Goal: Task Accomplishment & Management: Manage account settings

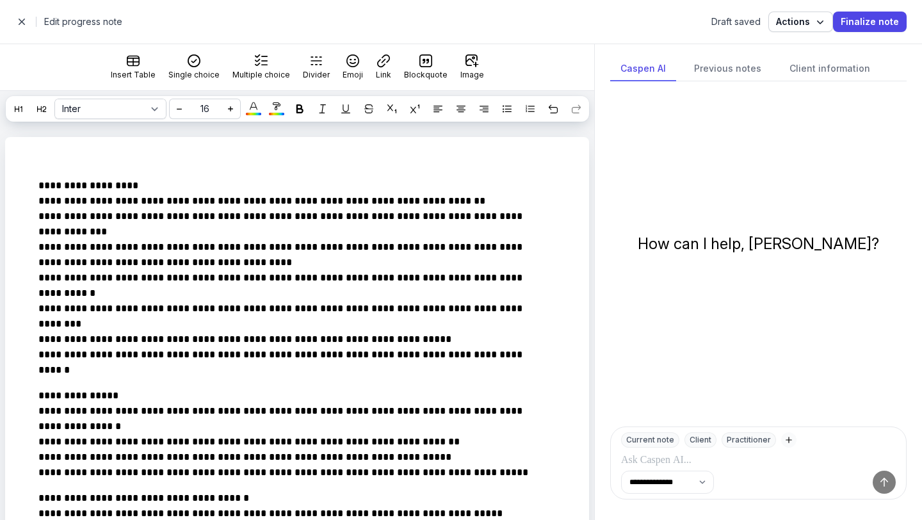
select select
select select "***"
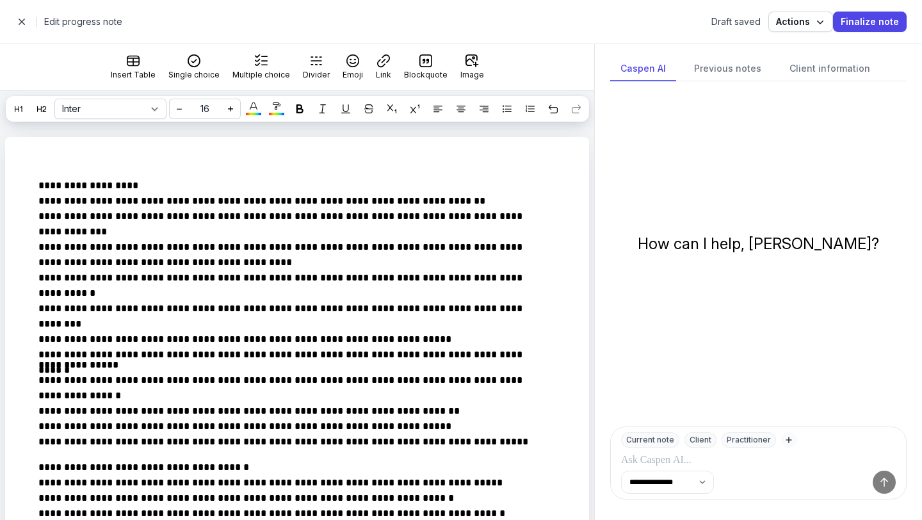
click at [25, 21] on span "button" at bounding box center [22, 22] width 26 height 26
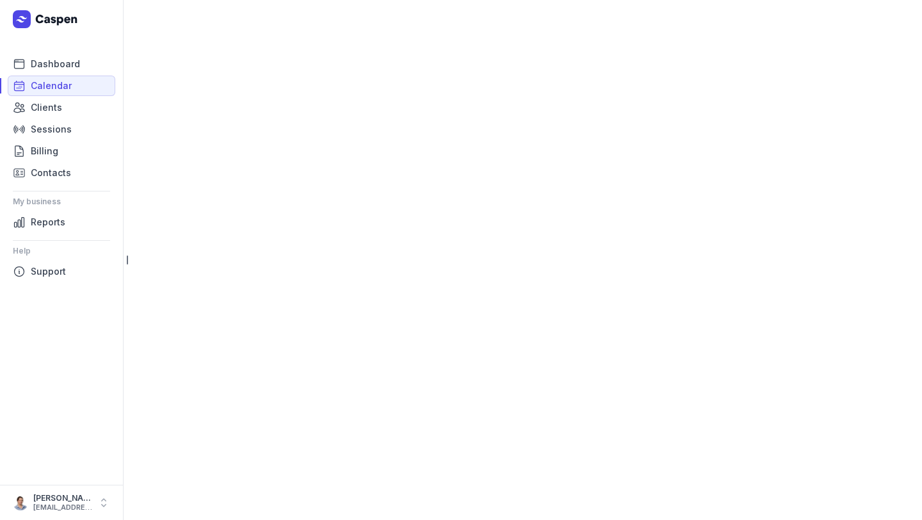
select select "week"
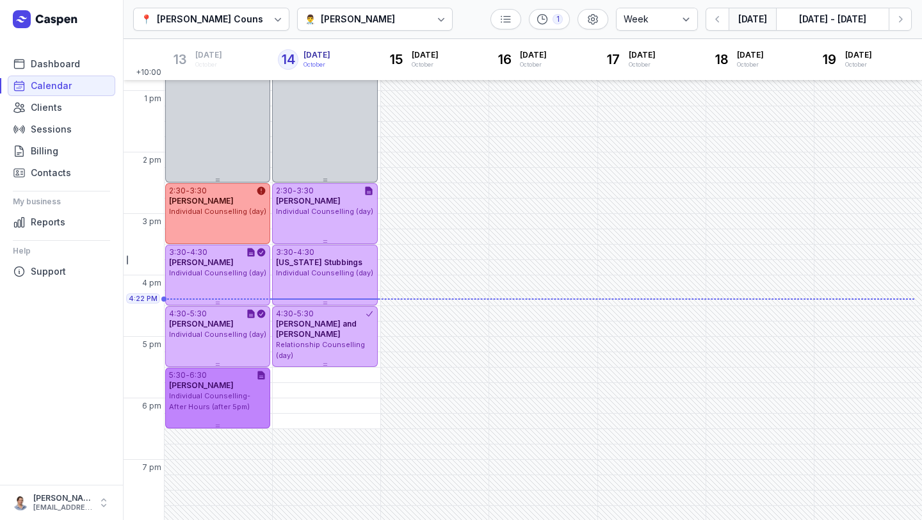
scroll to position [298, 0]
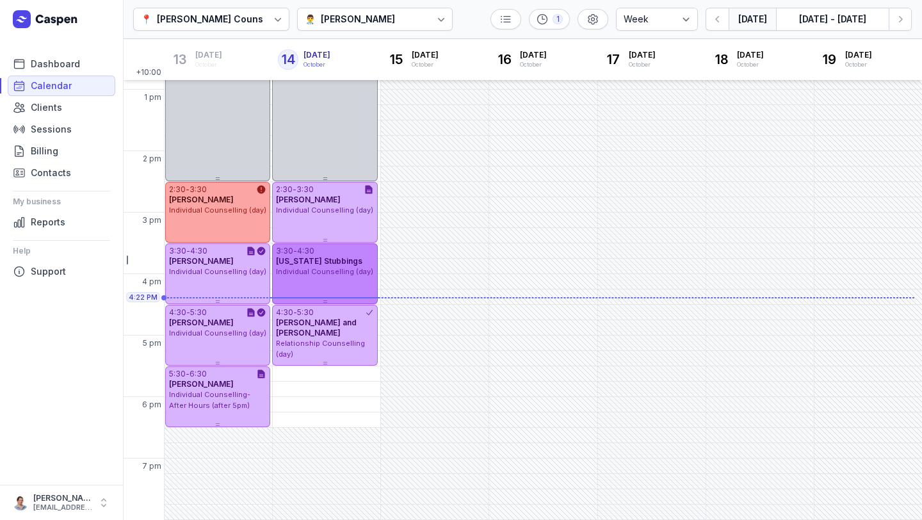
click at [348, 264] on span "[US_STATE] Stubbings" at bounding box center [319, 261] width 86 height 10
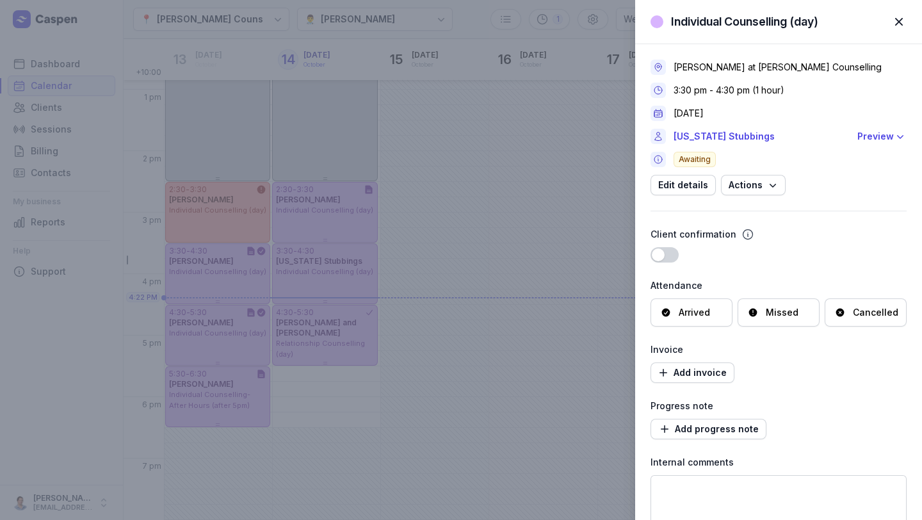
click at [911, 20] on span "button" at bounding box center [898, 22] width 28 height 28
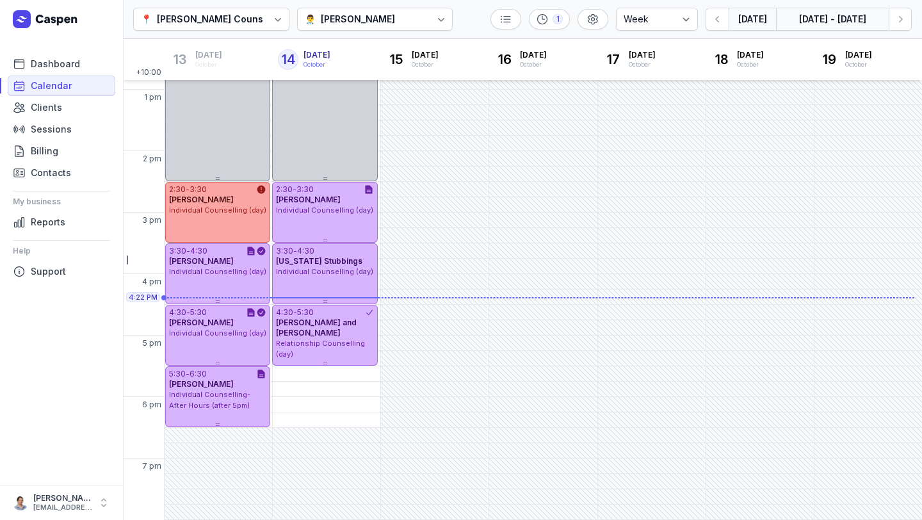
click at [884, 24] on button "[DATE] - [DATE]" at bounding box center [832, 19] width 113 height 23
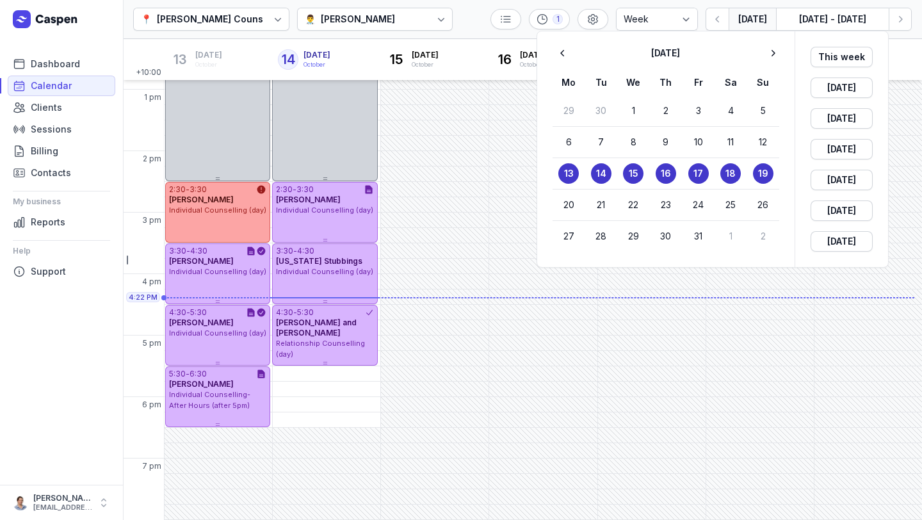
click at [893, 26] on div at bounding box center [461, 260] width 922 height 520
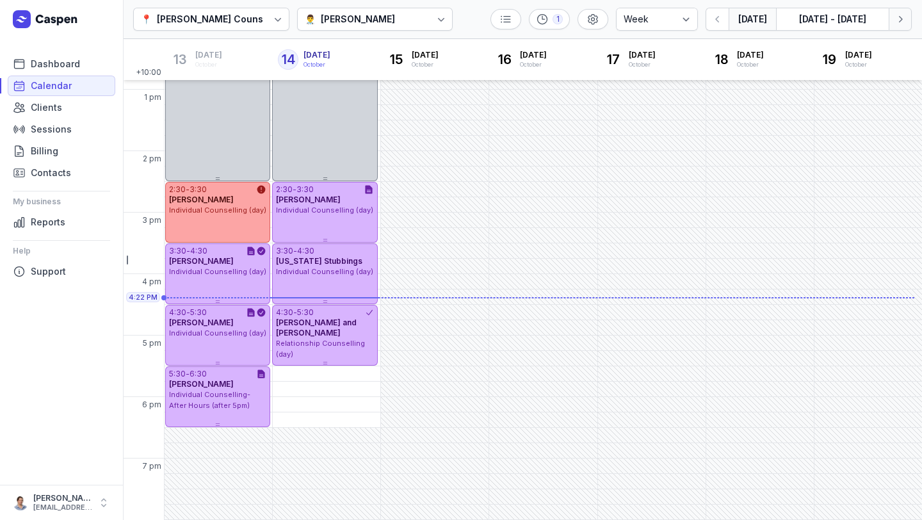
click at [897, 22] on icon "button" at bounding box center [899, 19] width 13 height 13
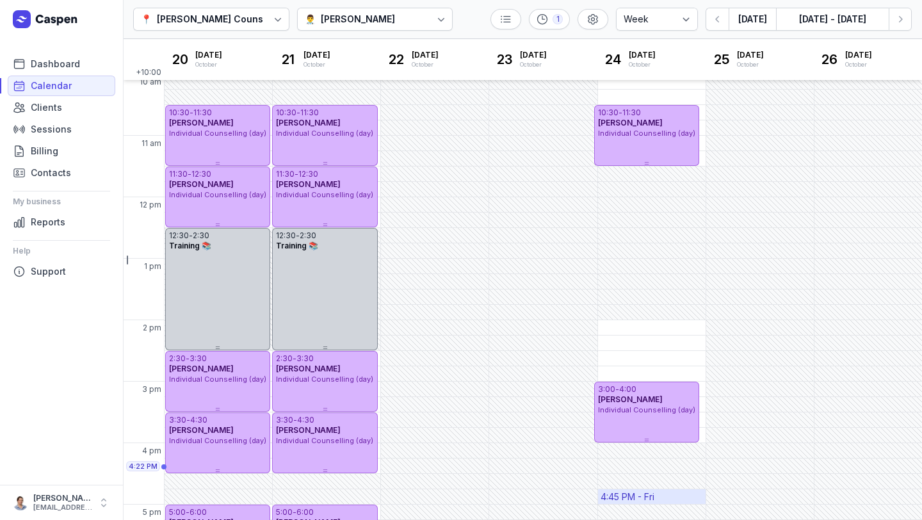
scroll to position [298, 0]
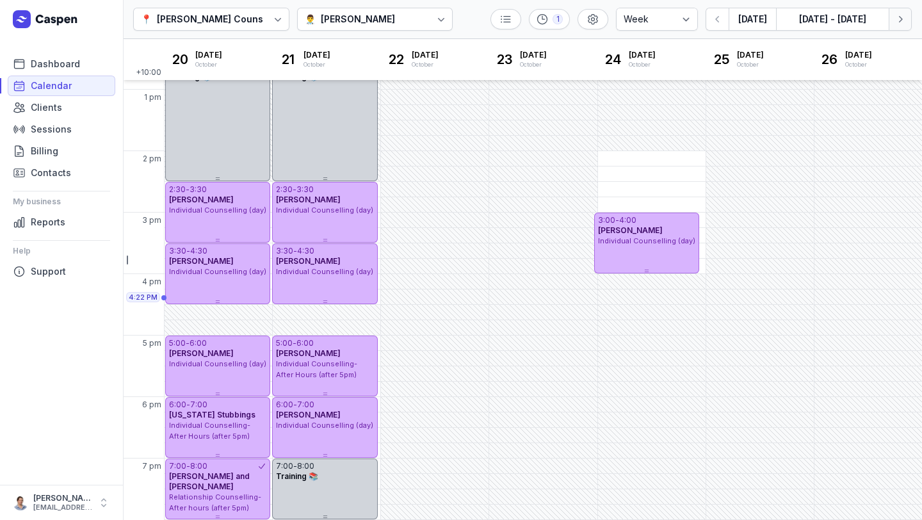
click at [899, 23] on icon "button" at bounding box center [899, 19] width 13 height 13
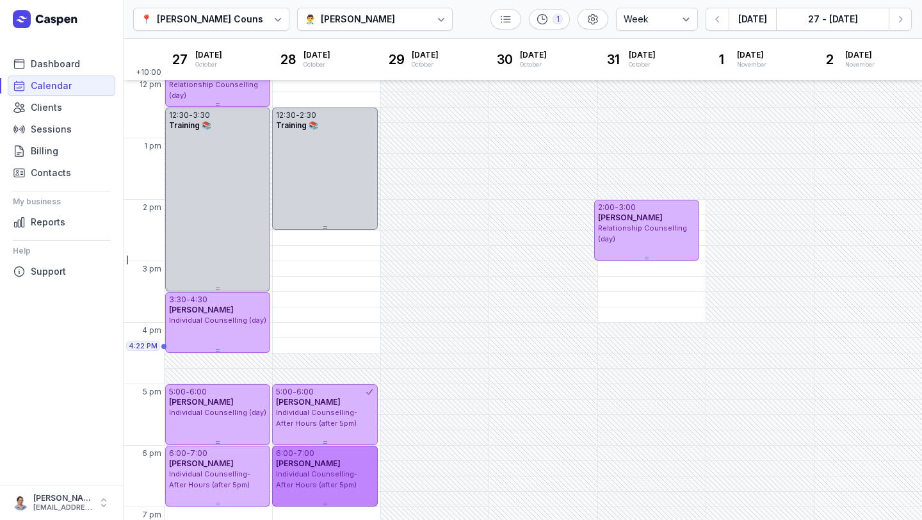
scroll to position [298, 0]
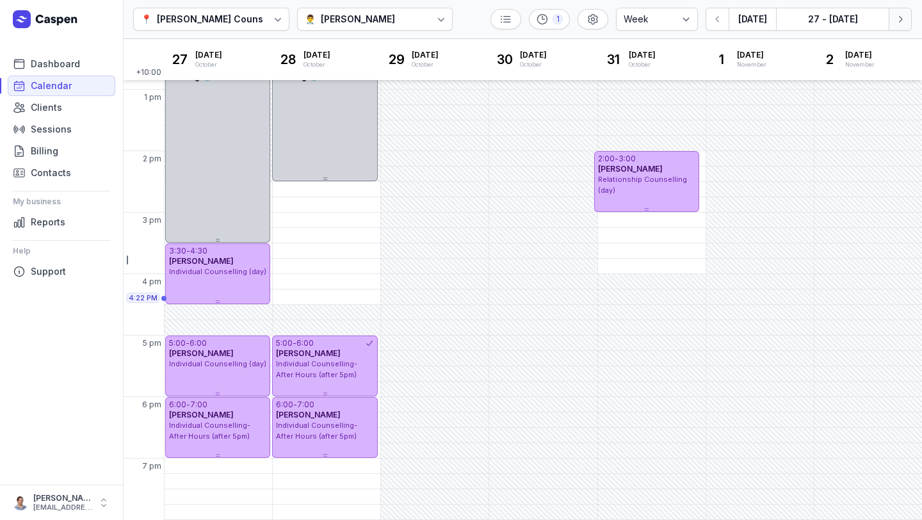
click at [889, 24] on button "Next week" at bounding box center [899, 19] width 23 height 23
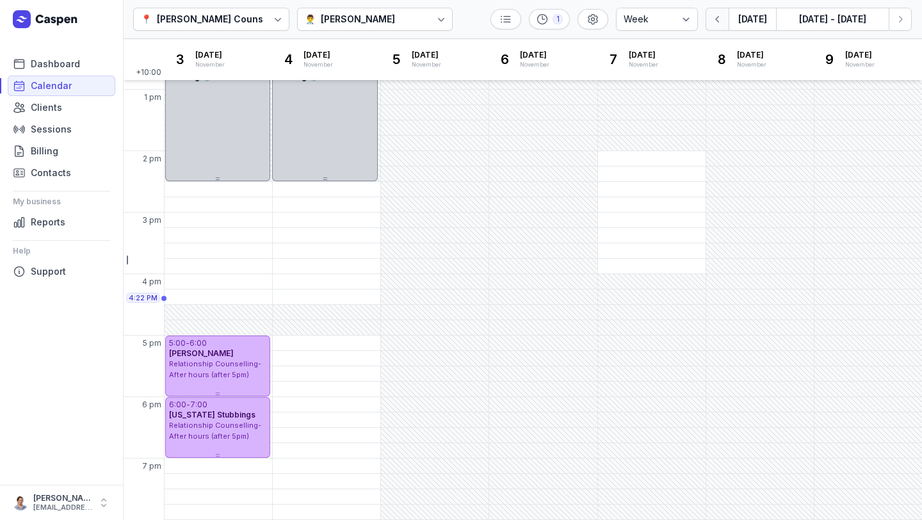
click at [723, 17] on icon "button" at bounding box center [717, 19] width 13 height 13
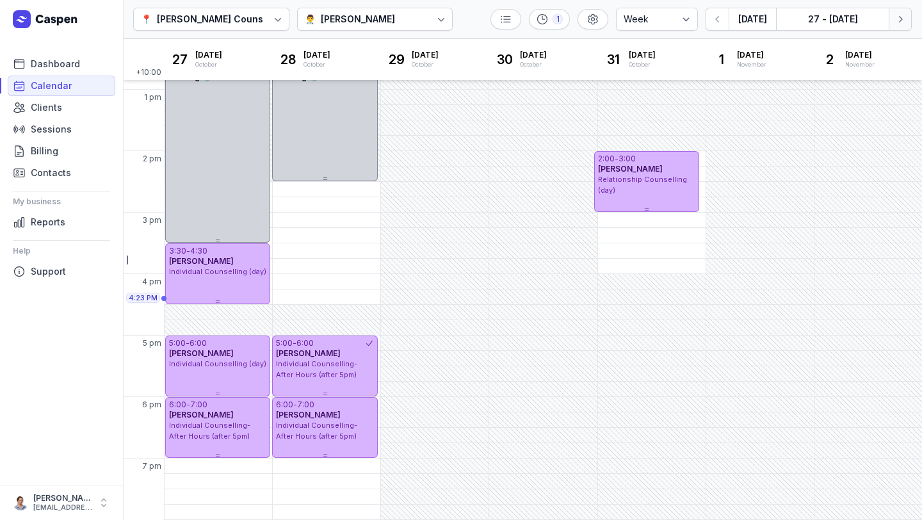
click at [896, 20] on icon "button" at bounding box center [899, 19] width 13 height 13
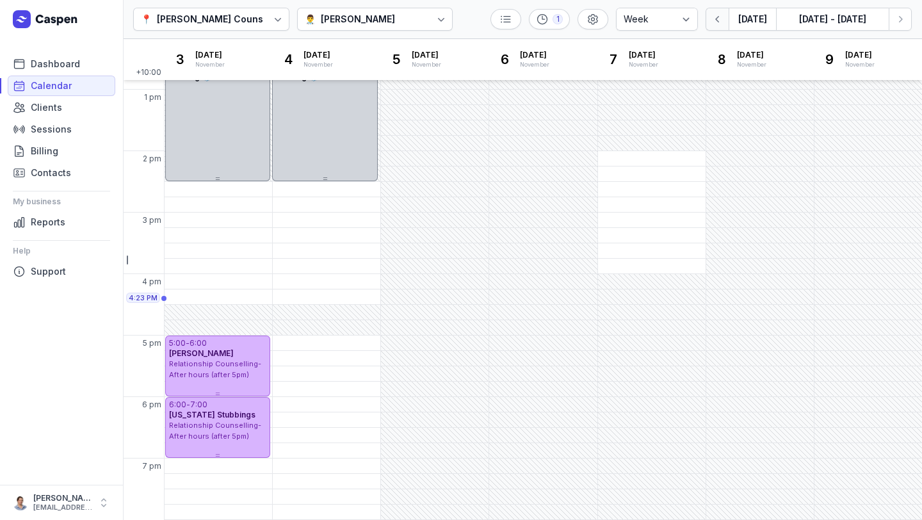
click at [719, 25] on icon "button" at bounding box center [717, 19] width 13 height 13
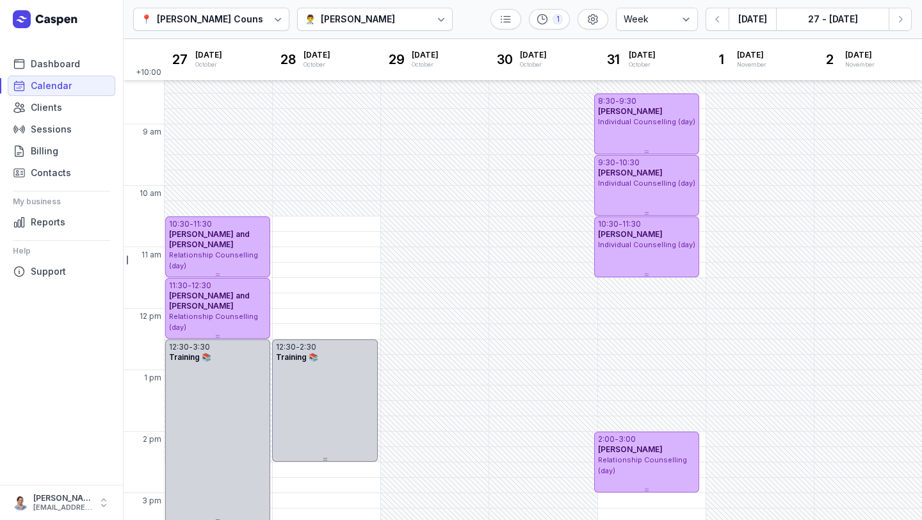
scroll to position [298, 0]
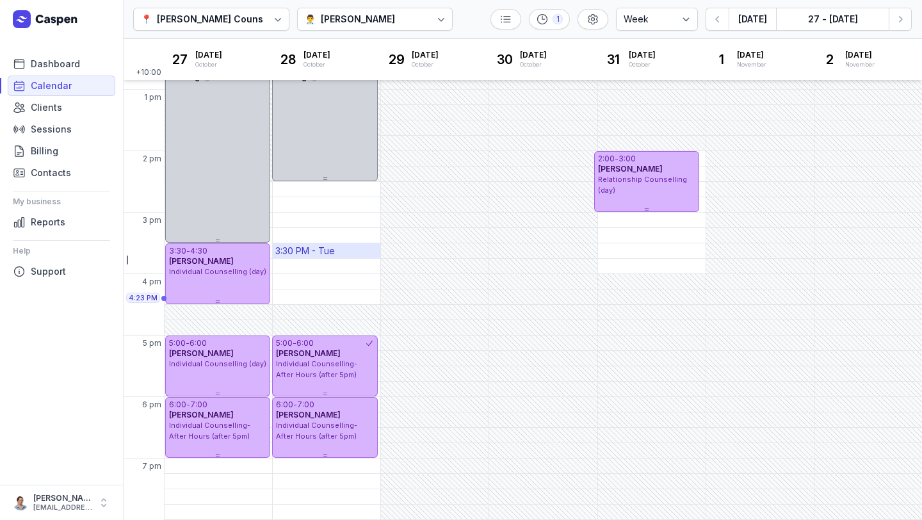
click at [324, 253] on div "3:30 PM - Tue" at bounding box center [305, 250] width 60 height 13
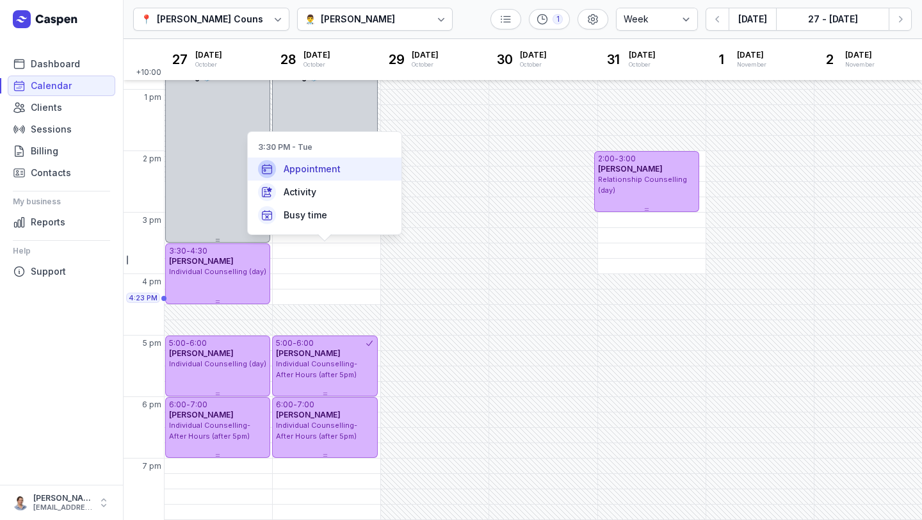
click at [316, 161] on div "Appointment" at bounding box center [325, 168] width 154 height 23
select select
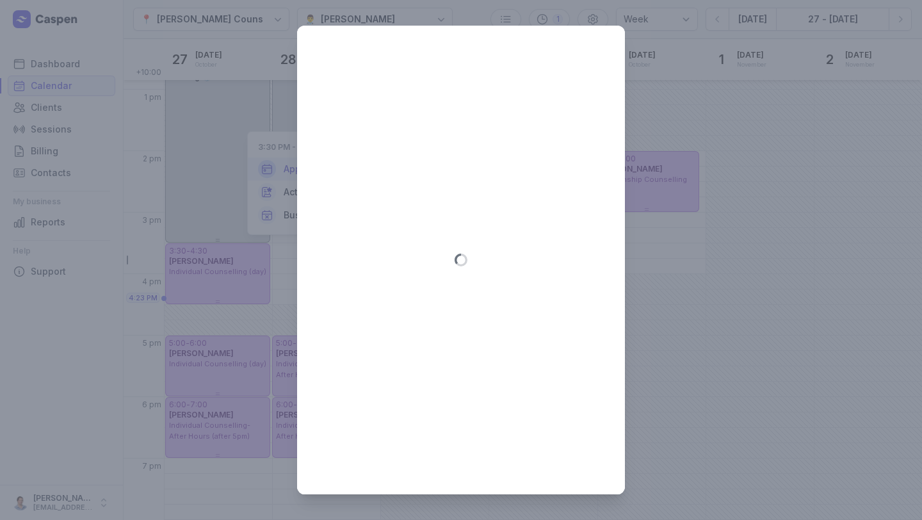
type input "[DATE]"
select select "15:30"
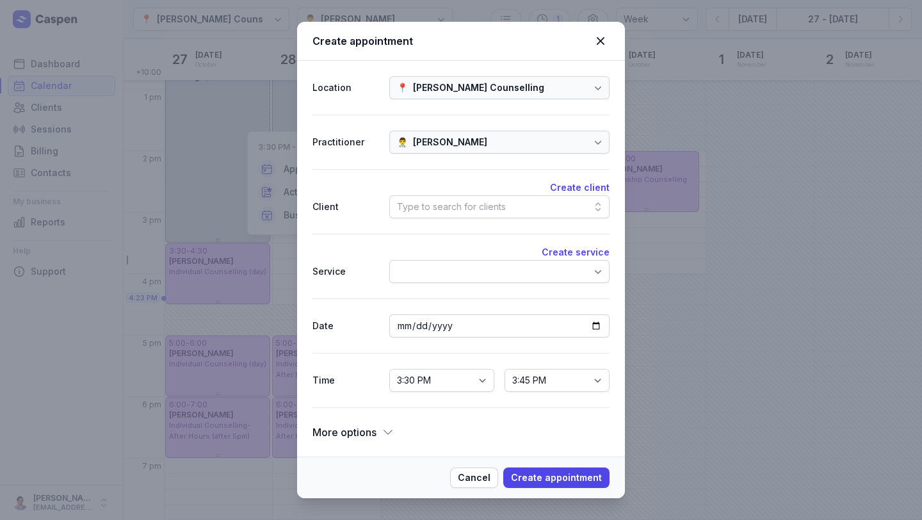
click at [466, 208] on div "Type to search for clients" at bounding box center [451, 206] width 109 height 15
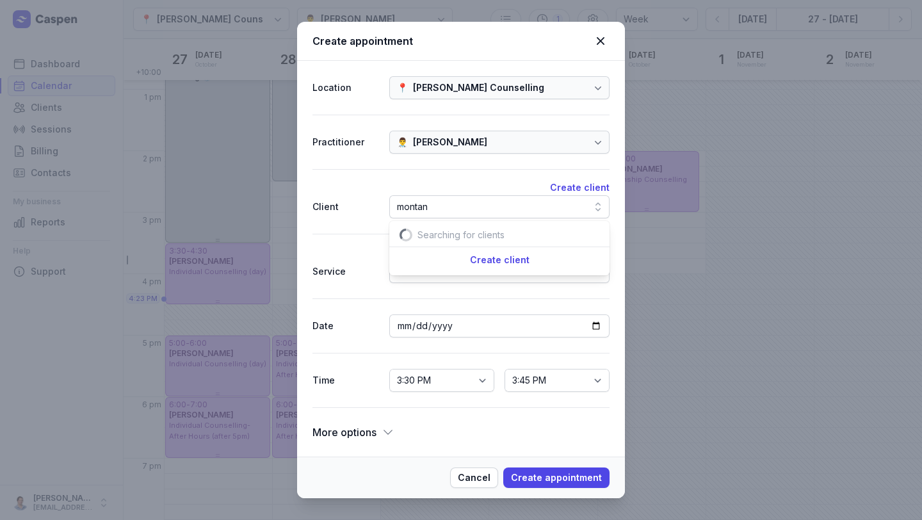
scroll to position [0, 30]
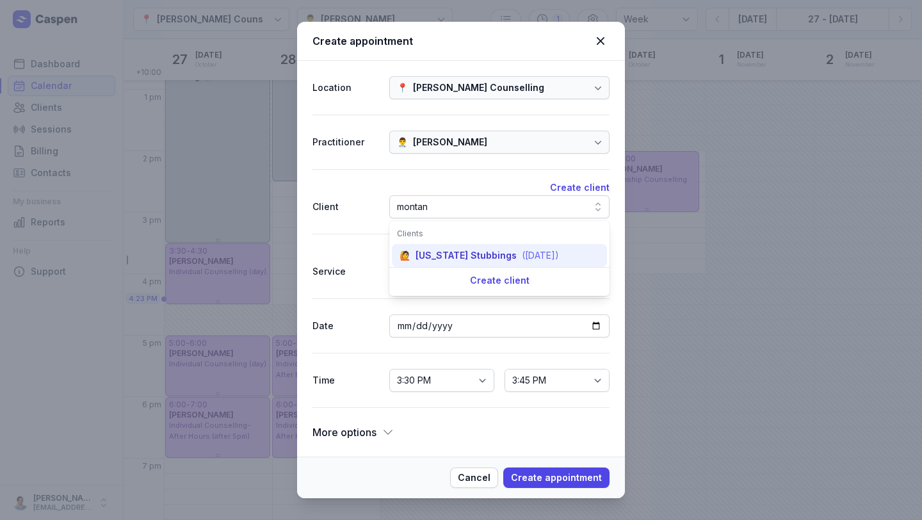
type input "montan"
click at [522, 252] on div "([DATE])" at bounding box center [540, 255] width 37 height 13
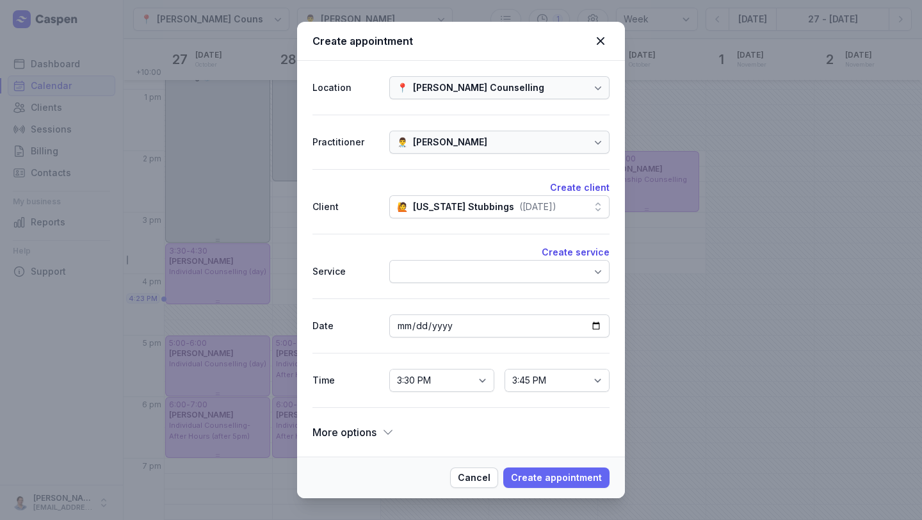
click at [549, 472] on span "Create appointment" at bounding box center [556, 477] width 91 height 15
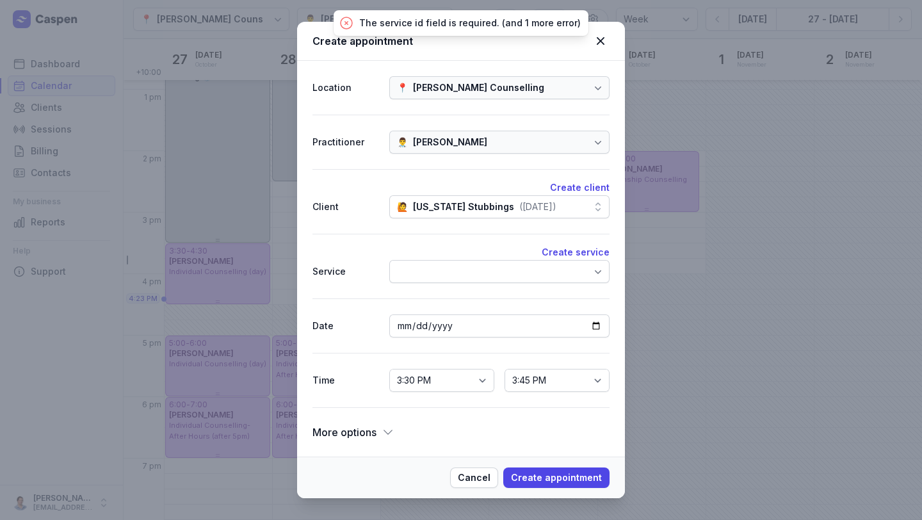
click at [483, 266] on div at bounding box center [499, 271] width 220 height 23
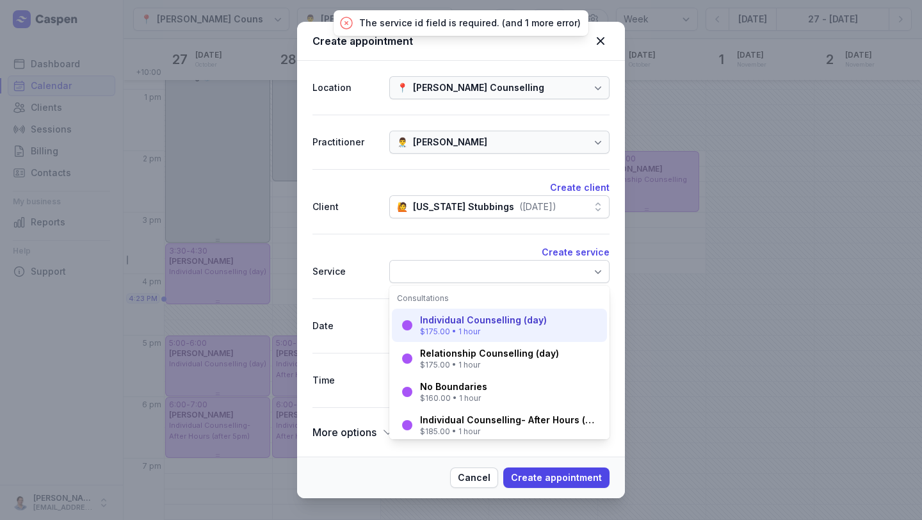
click at [481, 319] on div "Individual Counselling (day)" at bounding box center [483, 320] width 127 height 13
select select "16:30"
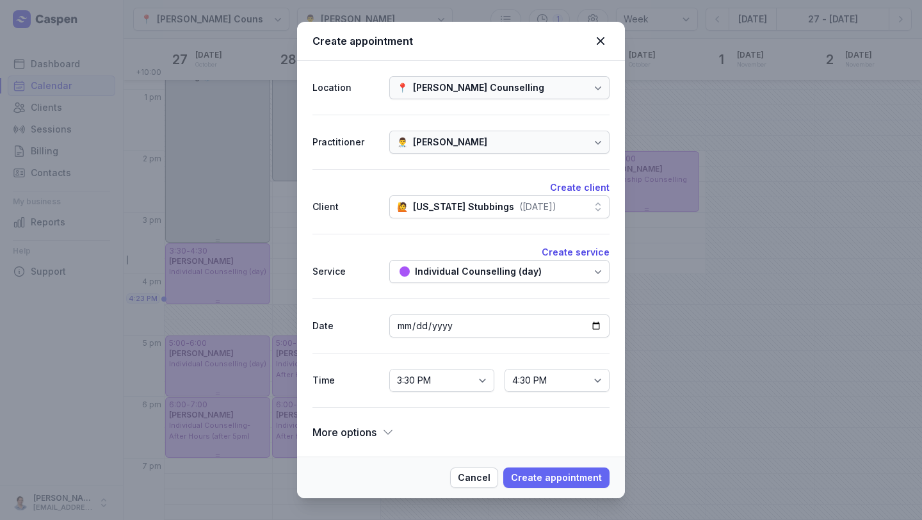
click at [589, 476] on span "Create appointment" at bounding box center [556, 477] width 91 height 15
select select
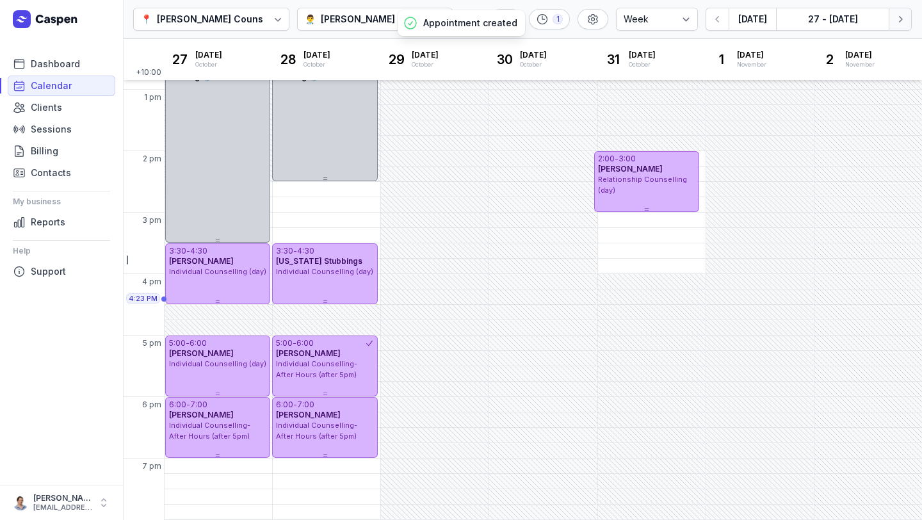
click at [904, 15] on icon "button" at bounding box center [899, 19] width 13 height 13
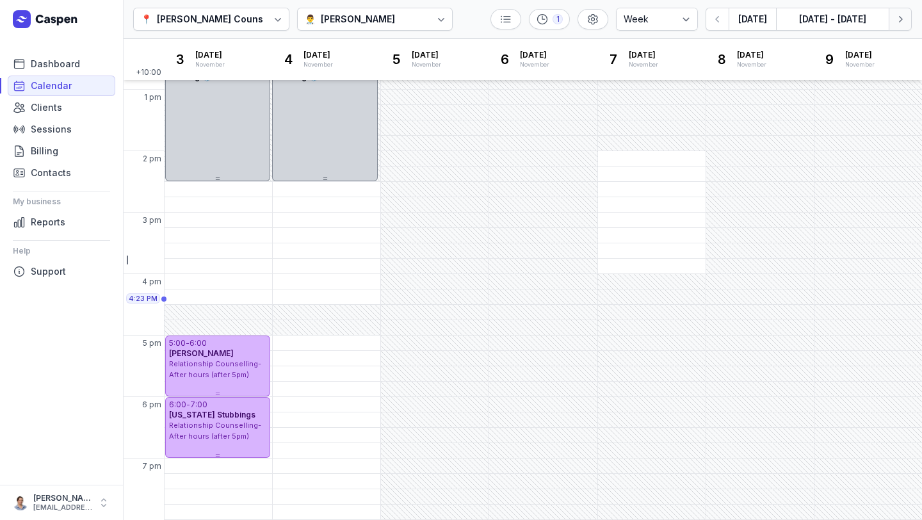
click at [904, 15] on icon "button" at bounding box center [899, 19] width 13 height 13
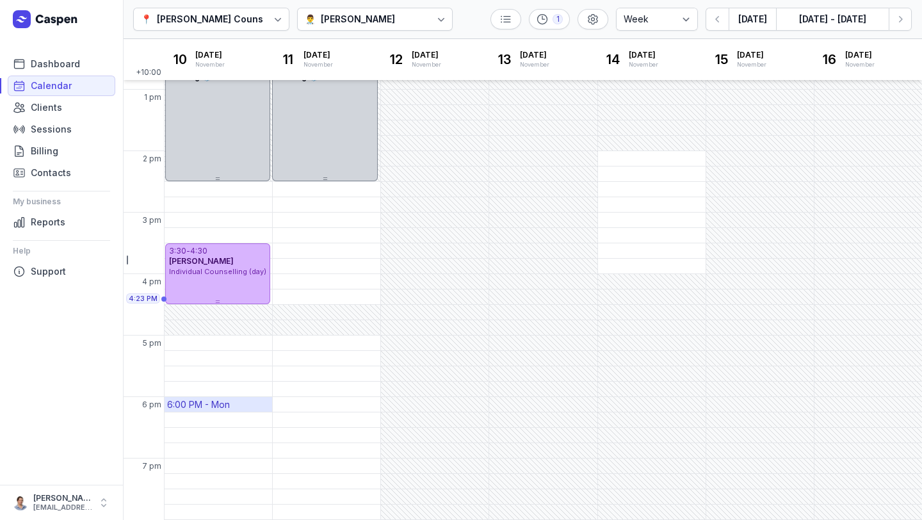
click at [230, 401] on div "6:00 PM - Mon" at bounding box center [198, 404] width 63 height 13
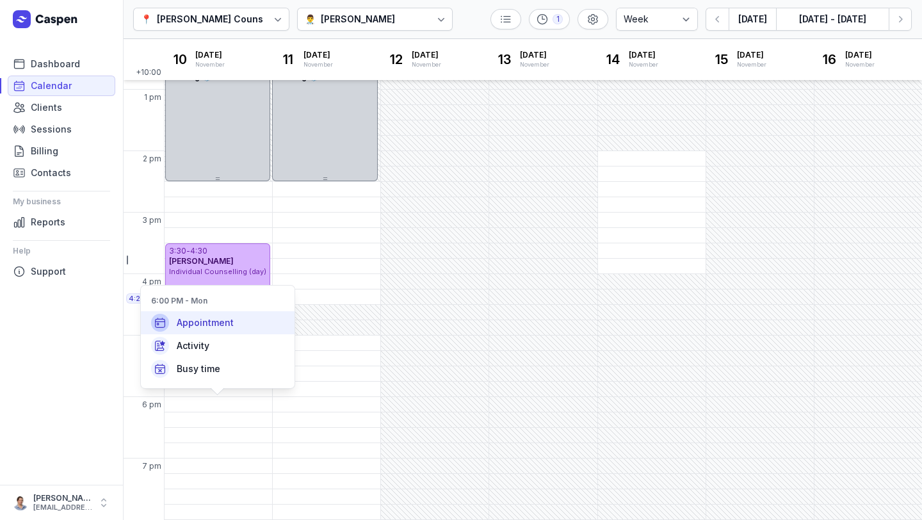
click at [237, 330] on div "Appointment" at bounding box center [218, 322] width 154 height 23
select select
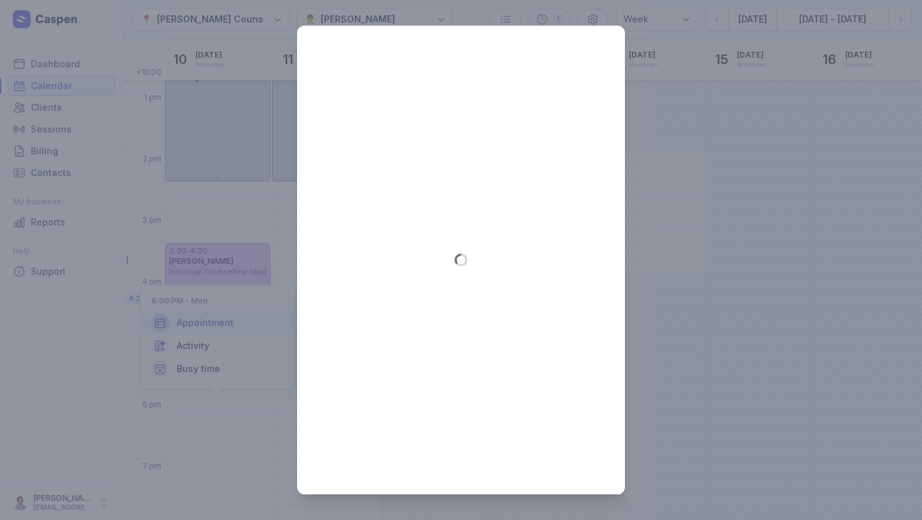
type input "[DATE]"
select select "18:00"
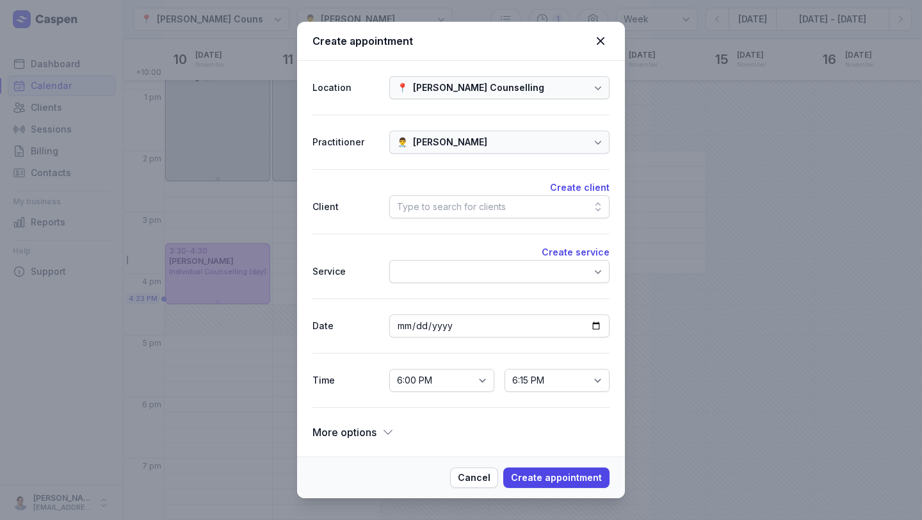
click at [485, 202] on div "Type to search for clients" at bounding box center [451, 206] width 109 height 15
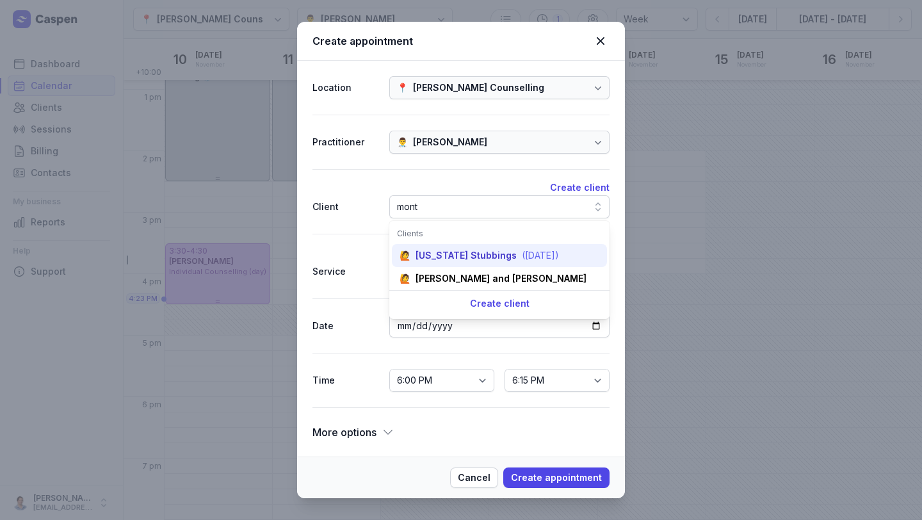
type input "mont"
click at [468, 253] on div "[US_STATE] Stubbings" at bounding box center [465, 255] width 101 height 13
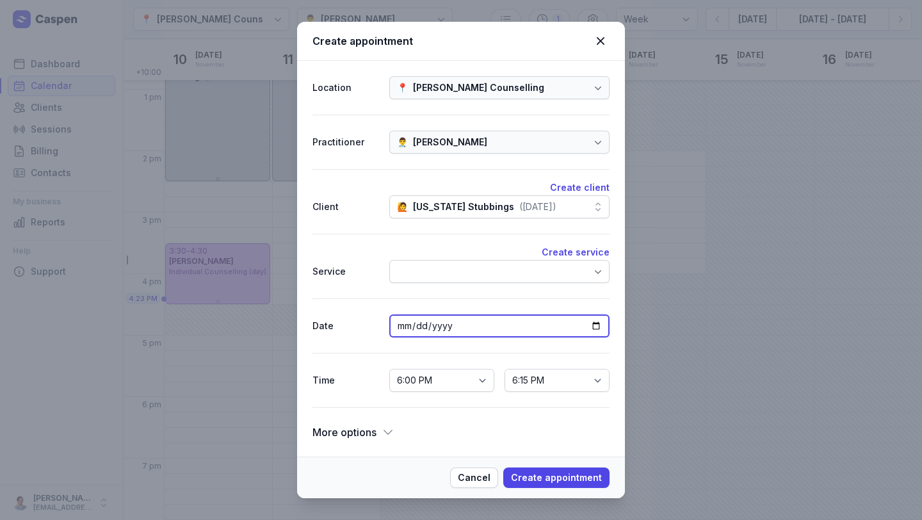
click at [495, 328] on input "[DATE]" at bounding box center [499, 325] width 220 height 23
click at [601, 330] on input "[DATE]" at bounding box center [499, 325] width 220 height 23
click at [524, 305] on div "Date [DATE]" at bounding box center [460, 325] width 297 height 54
click at [511, 269] on div at bounding box center [499, 271] width 220 height 23
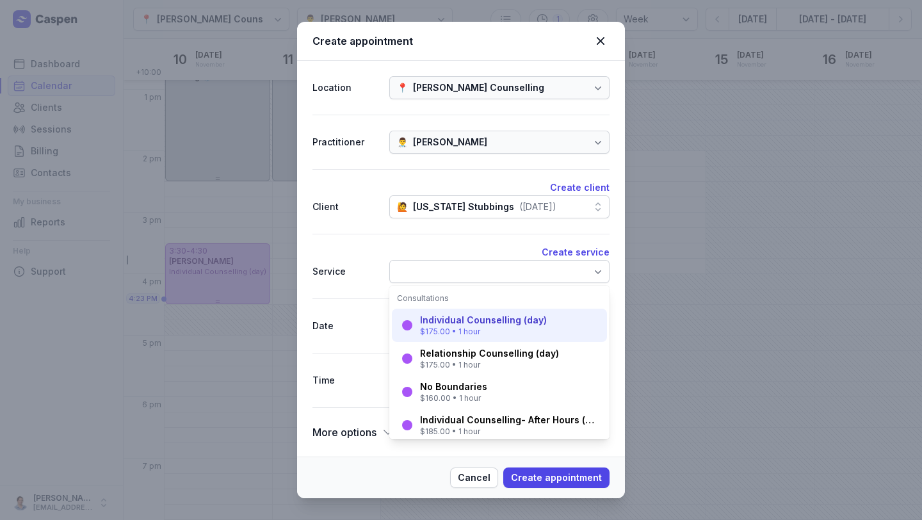
click at [483, 321] on div "Individual Counselling (day)" at bounding box center [483, 320] width 127 height 13
select select "19:00"
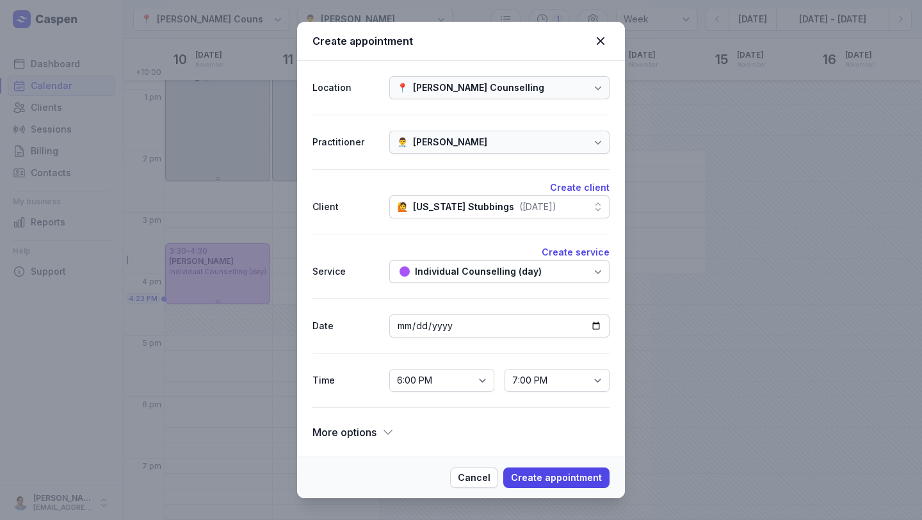
click at [470, 266] on div "Individual Counselling (day)" at bounding box center [478, 271] width 127 height 15
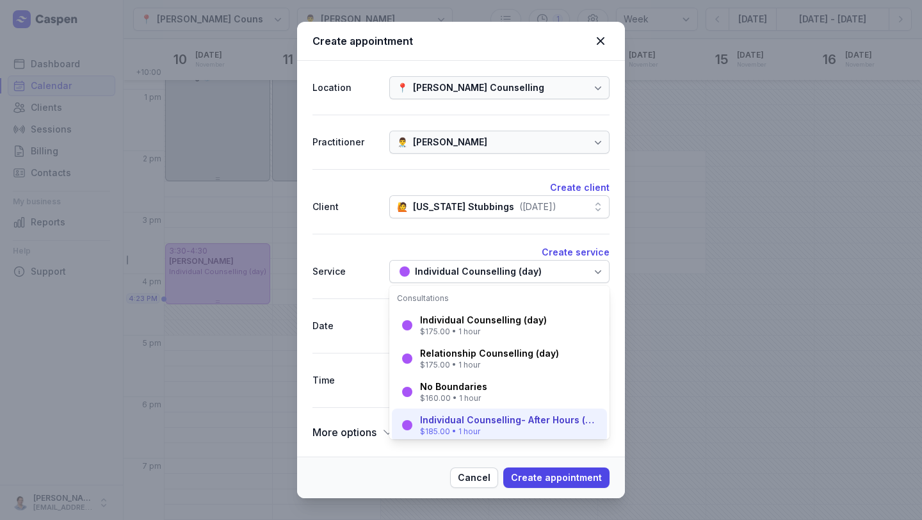
click at [461, 417] on div "Individual Counselling- After Hours (after 5pm)" at bounding box center [509, 419] width 179 height 13
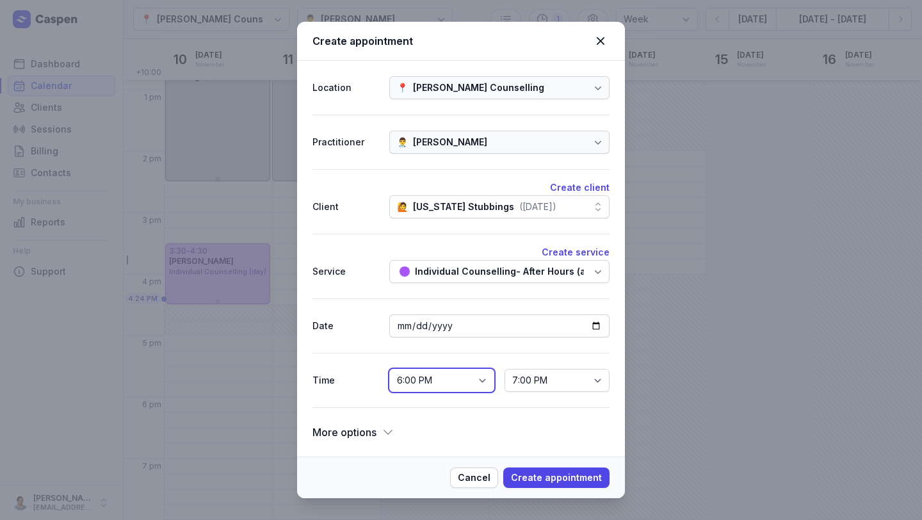
click at [480, 381] on select "12:00 AM 12:15 AM 12:30 AM 12:45 AM 1:00 AM 1:15 AM 1:30 AM 1:45 AM 2:00 AM 2:1…" at bounding box center [441, 380] width 105 height 23
click at [375, 429] on span "More options" at bounding box center [344, 432] width 64 height 18
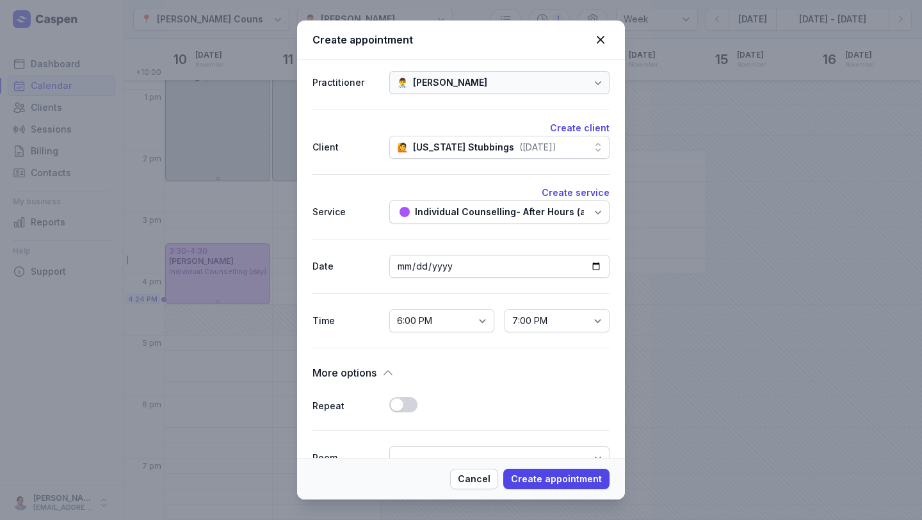
scroll to position [134, 0]
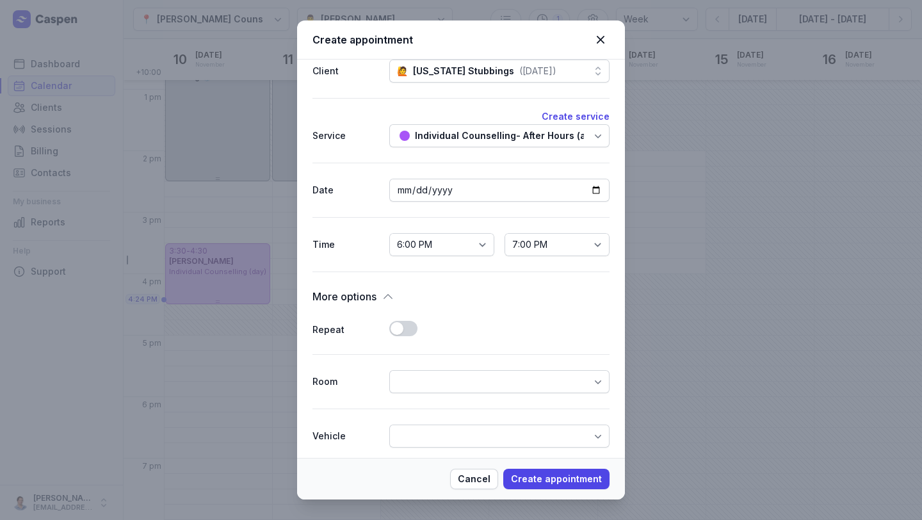
click at [403, 339] on div "Repeat Use setting" at bounding box center [460, 329] width 297 height 49
click at [397, 325] on button "Use setting" at bounding box center [403, 328] width 28 height 15
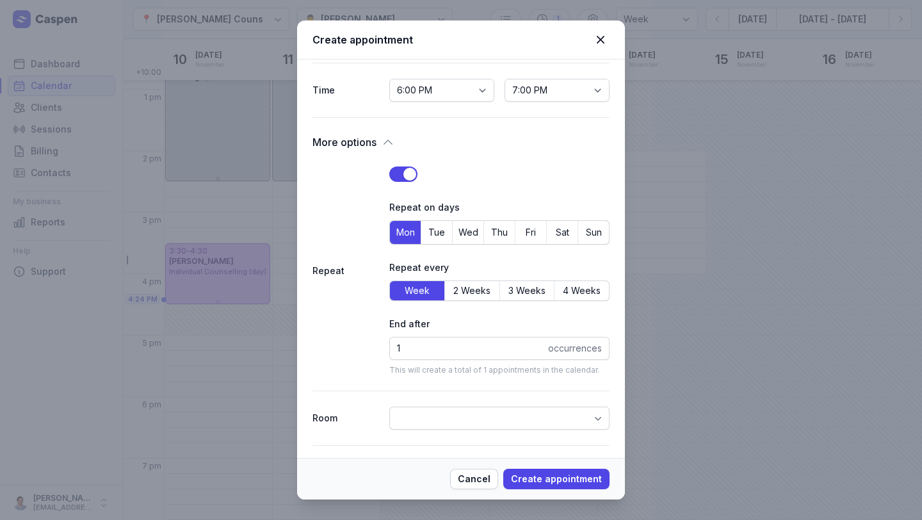
scroll to position [325, 0]
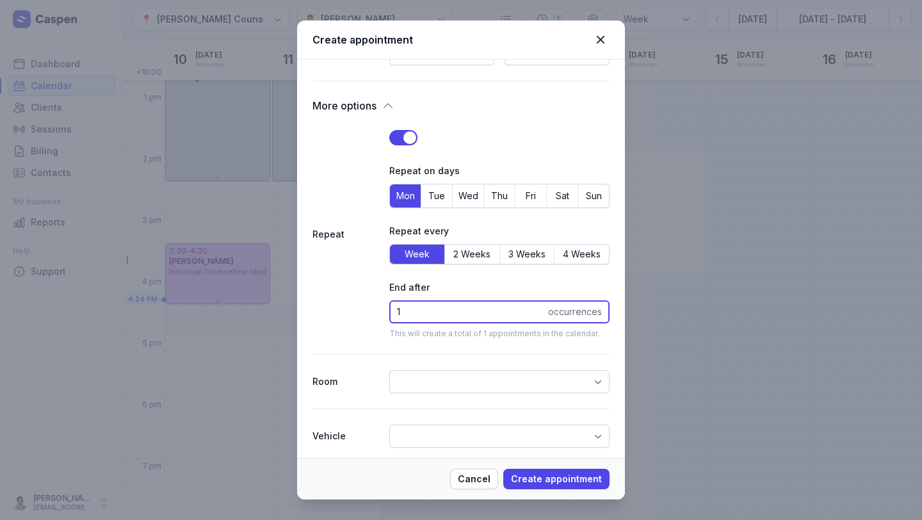
click at [429, 321] on input "1" at bounding box center [499, 311] width 220 height 23
type input "5"
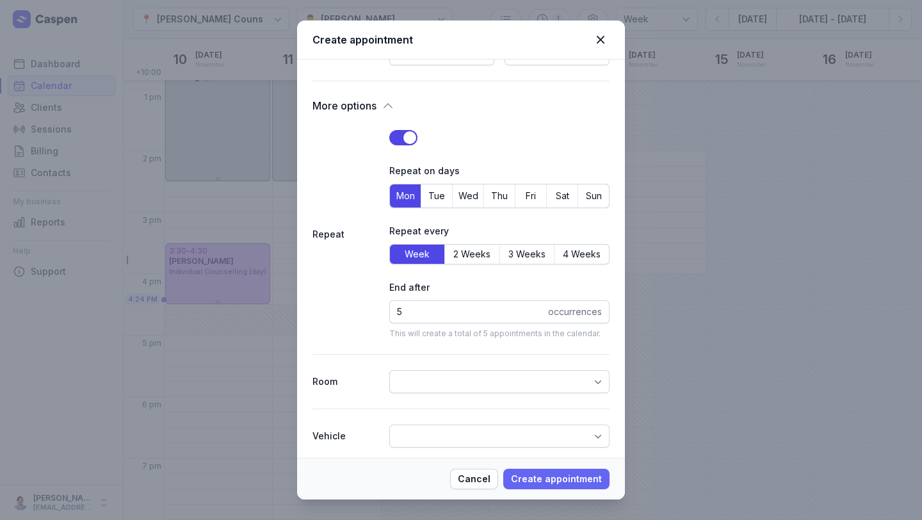
click at [581, 479] on span "Create appointment" at bounding box center [556, 478] width 91 height 15
select select
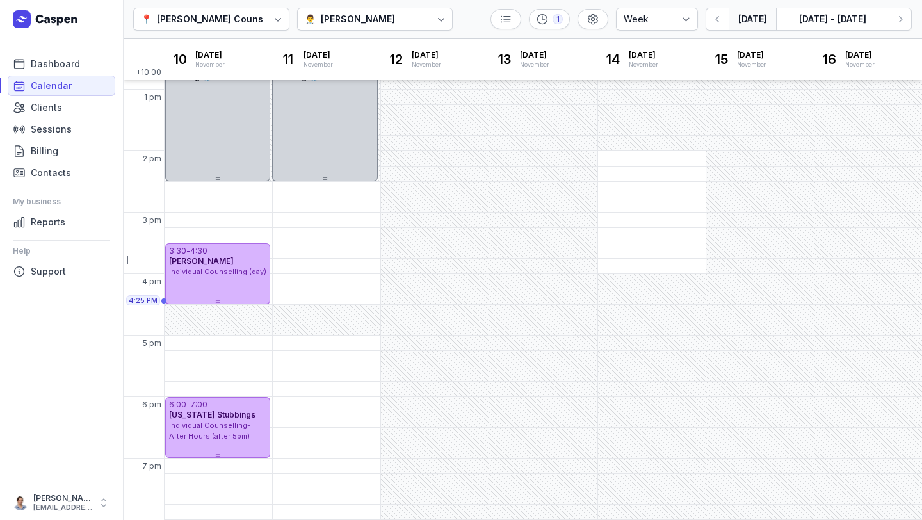
click at [745, 19] on button "[DATE]" at bounding box center [751, 19] width 47 height 23
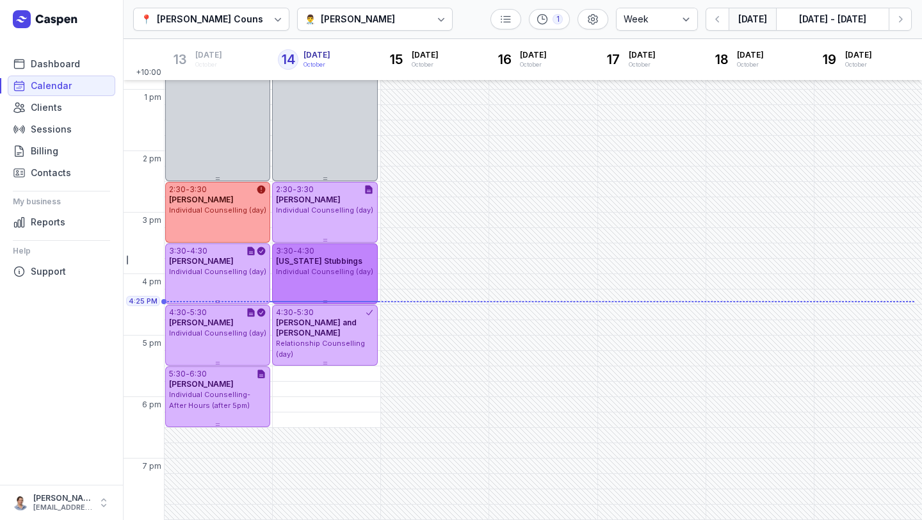
click at [324, 283] on div "3:30 - 4:30 [US_STATE] Stubbings Individual Counselling (day)" at bounding box center [324, 273] width 105 height 61
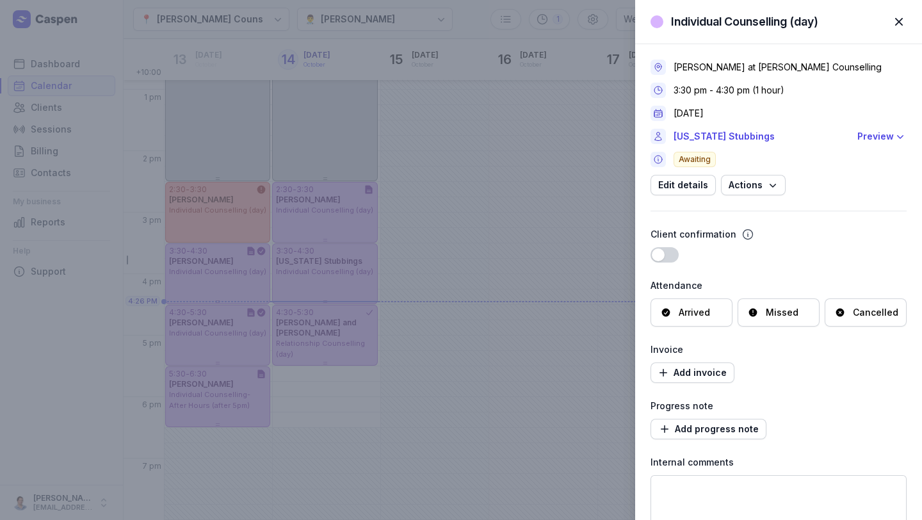
click at [656, 253] on button "Use setting" at bounding box center [664, 254] width 28 height 15
click at [675, 314] on div "Arrived" at bounding box center [684, 312] width 49 height 13
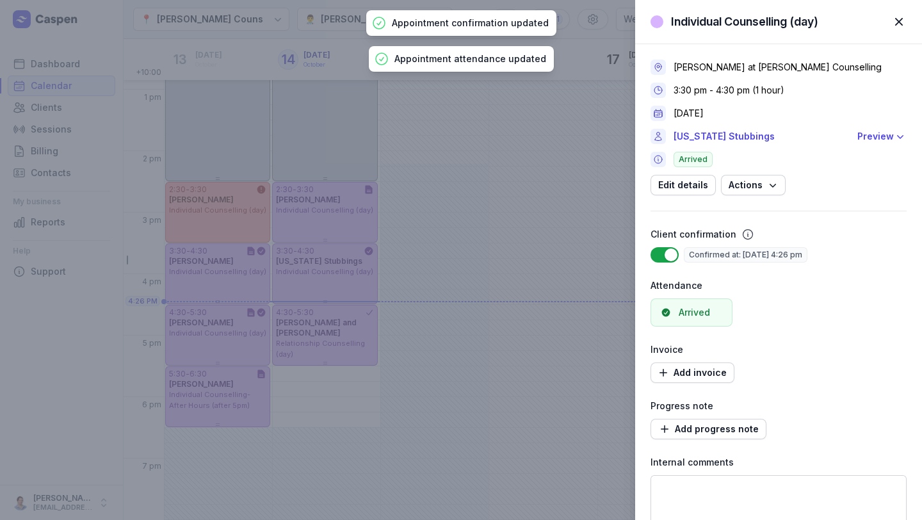
click at [304, 205] on div "Individual Counselling (day) Close panel [PERSON_NAME] at [PERSON_NAME] Counsel…" at bounding box center [461, 260] width 922 height 520
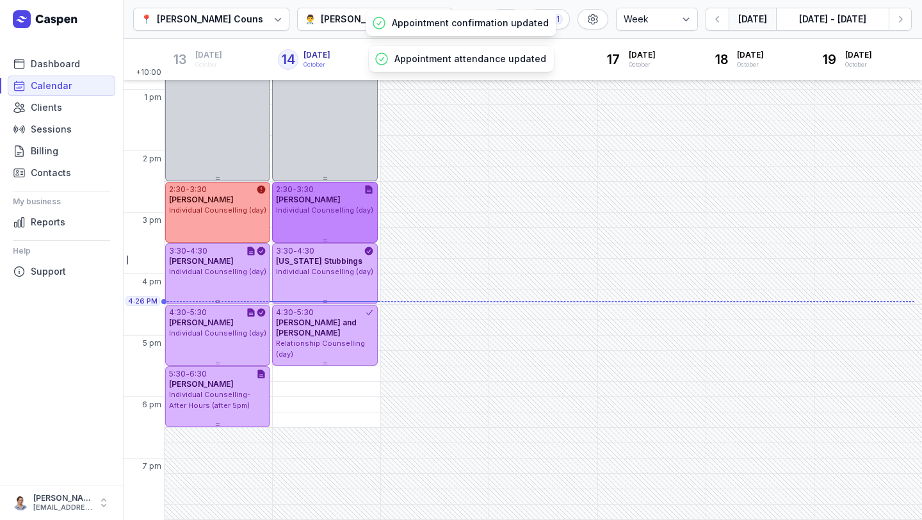
click at [321, 196] on span "[PERSON_NAME]" at bounding box center [308, 200] width 65 height 10
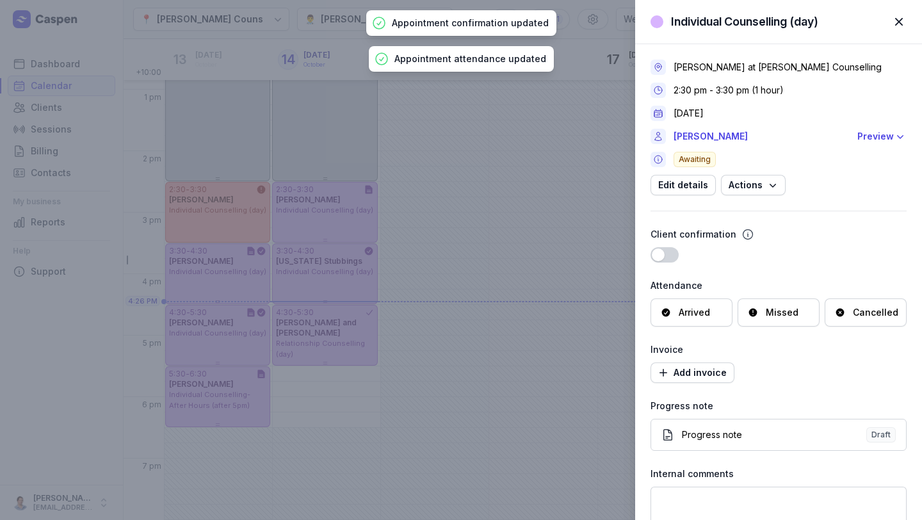
click at [703, 318] on div "Arrived" at bounding box center [691, 312] width 82 height 28
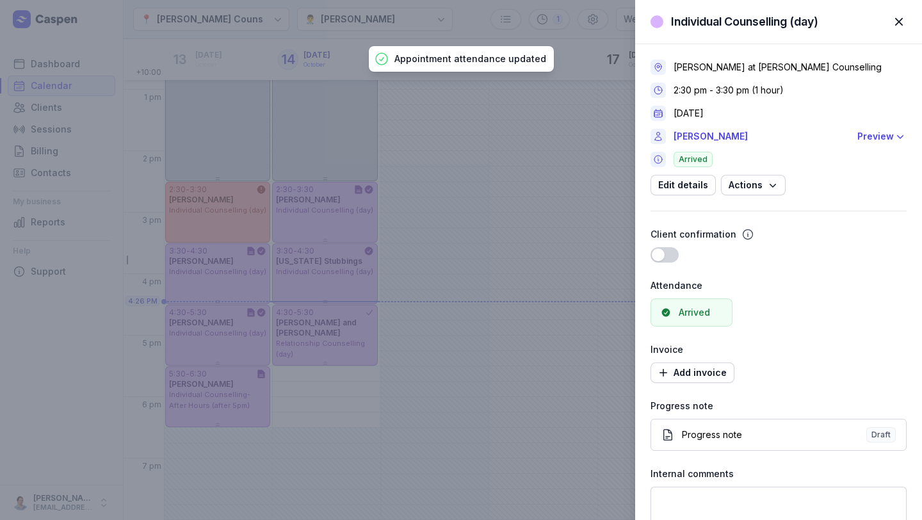
click at [397, 316] on div "Individual Counselling (day) Close panel [PERSON_NAME] at [PERSON_NAME] Counsel…" at bounding box center [461, 260] width 922 height 520
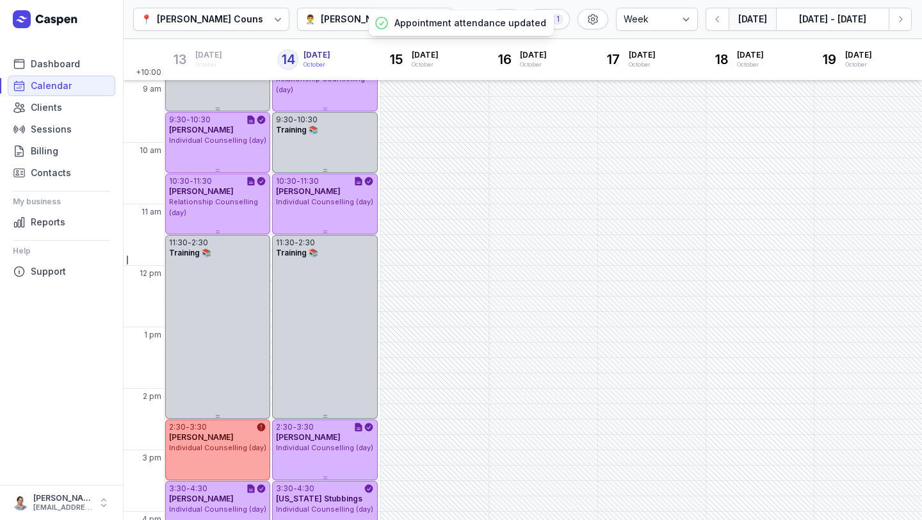
scroll to position [298, 0]
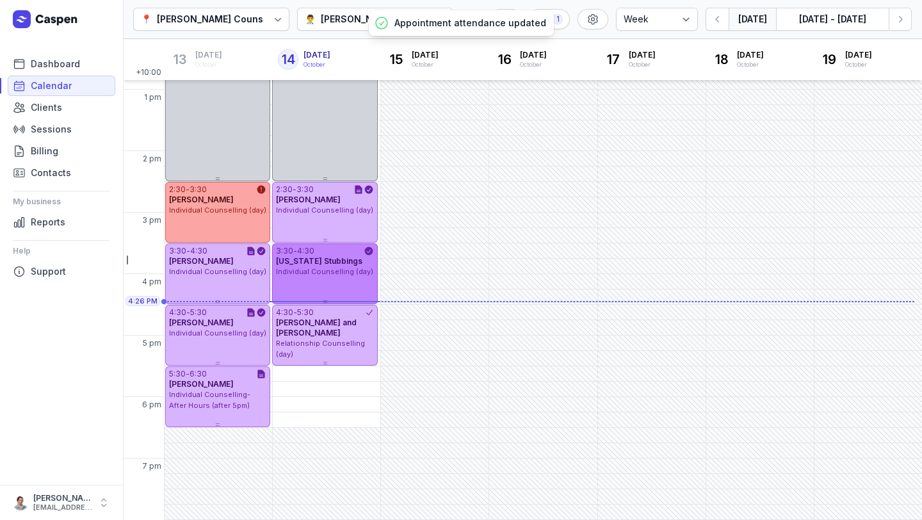
click at [321, 285] on div "3:30 - 4:30 [US_STATE] Stubbings Individual Counselling (day)" at bounding box center [324, 273] width 105 height 61
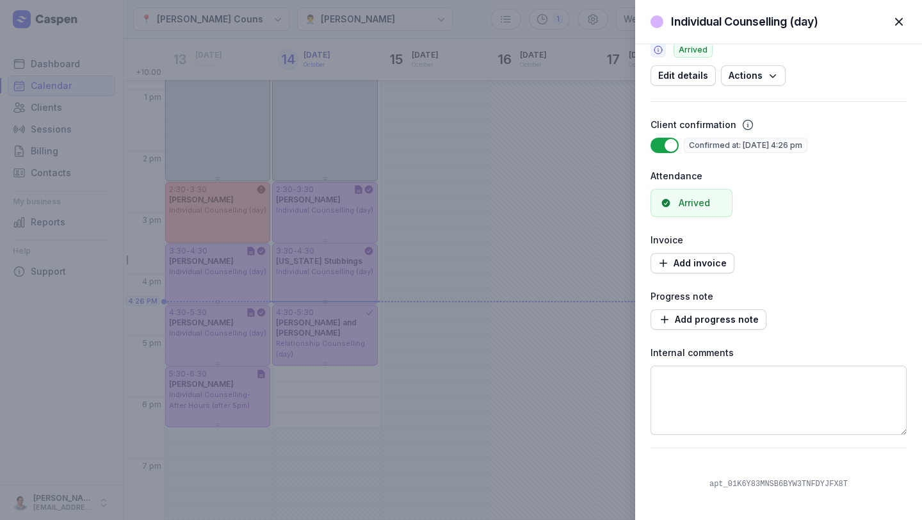
scroll to position [0, 0]
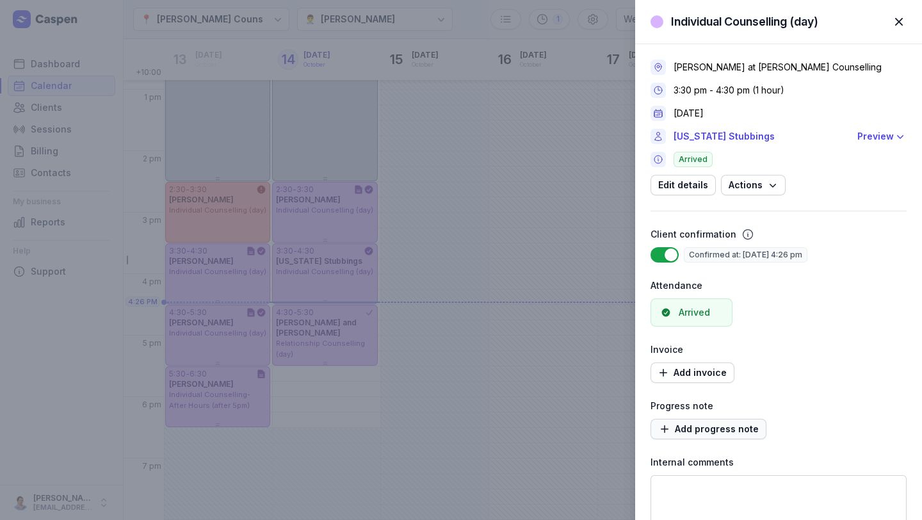
click at [689, 428] on span "Add progress note" at bounding box center [708, 428] width 100 height 15
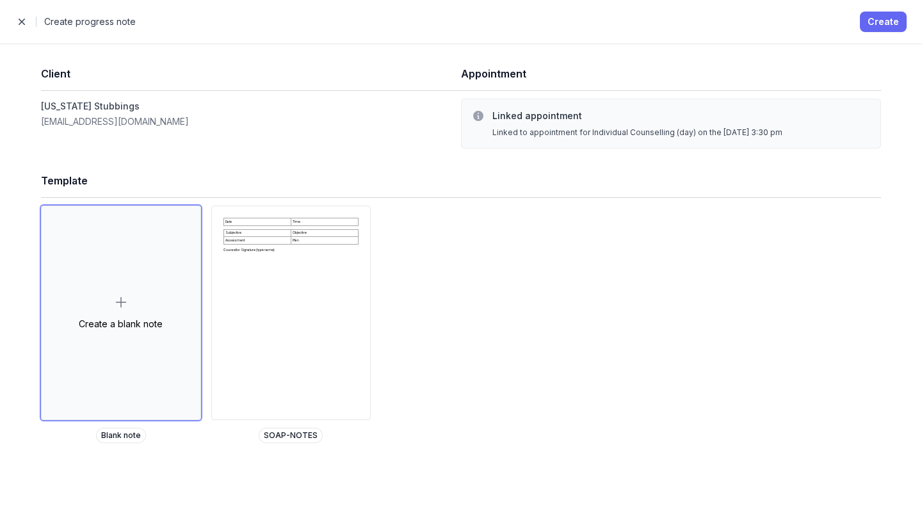
click at [883, 22] on span "Create" at bounding box center [882, 21] width 31 height 15
select select
select select "***"
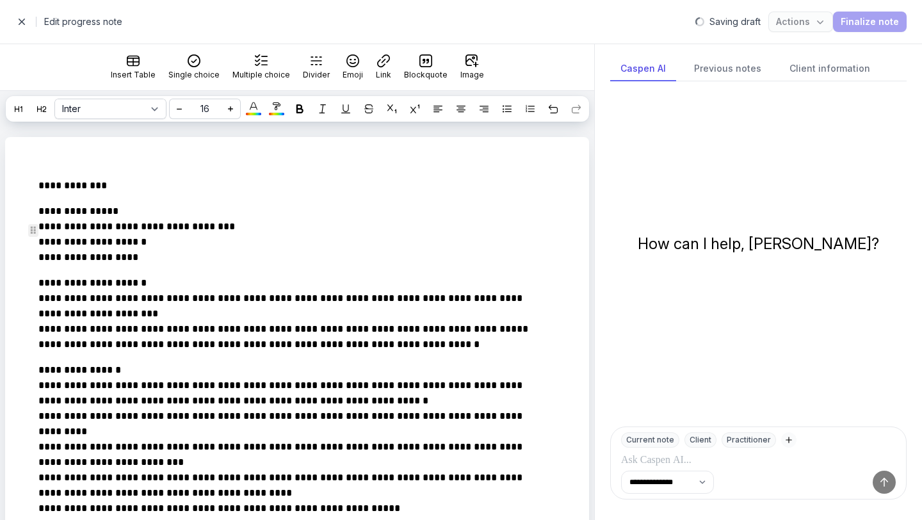
drag, startPoint x: 158, startPoint y: 268, endPoint x: 150, endPoint y: 269, distance: 7.8
click at [150, 265] on p "**********" at bounding box center [289, 234] width 502 height 61
drag, startPoint x: 147, startPoint y: 278, endPoint x: 33, endPoint y: 267, distance: 113.9
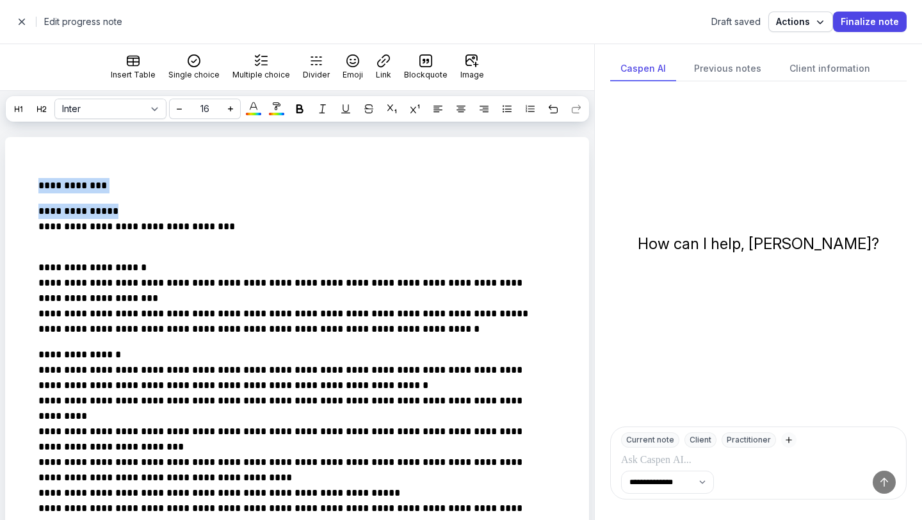
drag, startPoint x: 134, startPoint y: 232, endPoint x: 0, endPoint y: 190, distance: 140.1
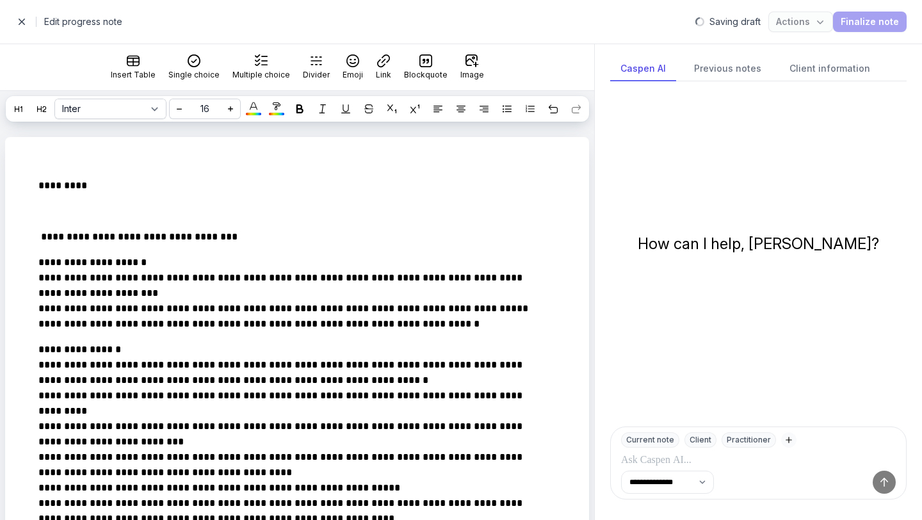
click at [22, 19] on span "button" at bounding box center [22, 22] width 26 height 26
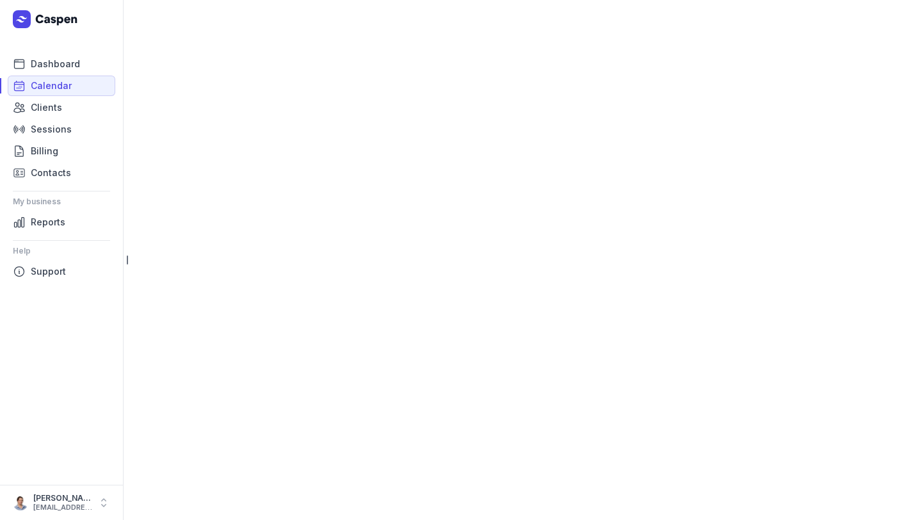
select select "week"
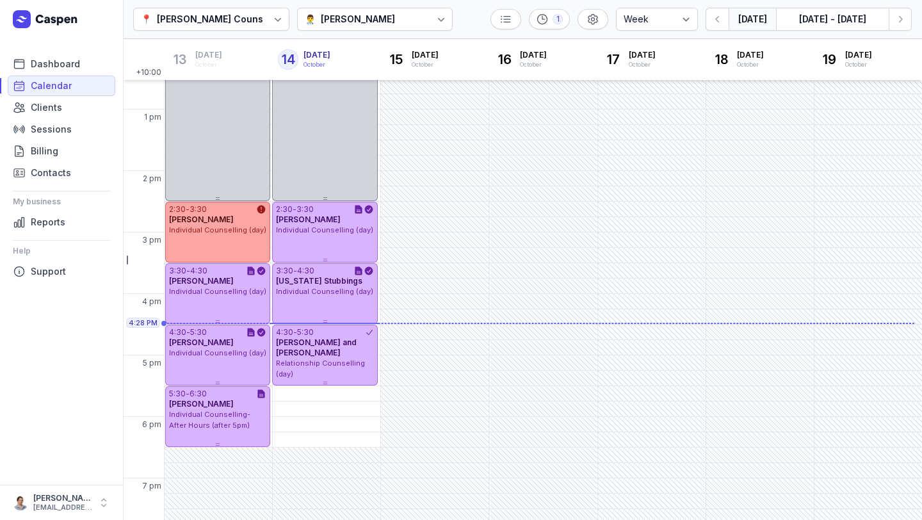
scroll to position [298, 0]
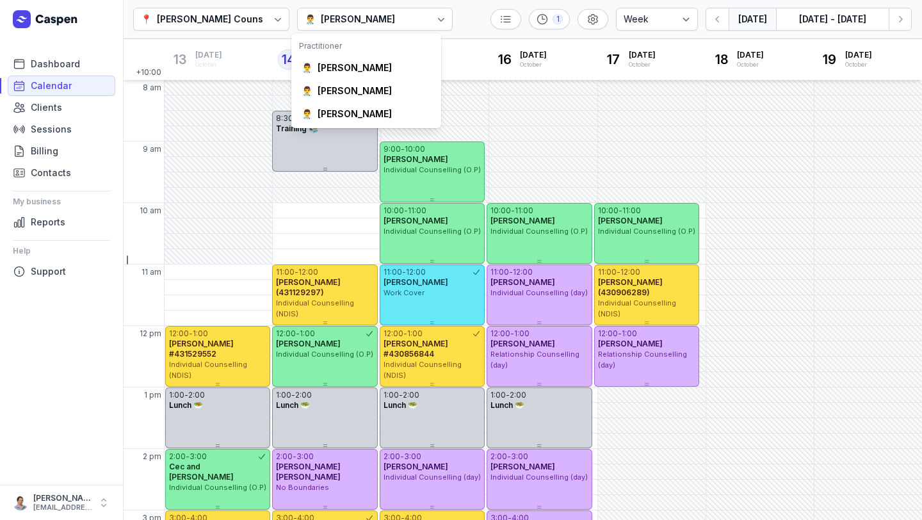
select select "week"
